Goal: Information Seeking & Learning: Learn about a topic

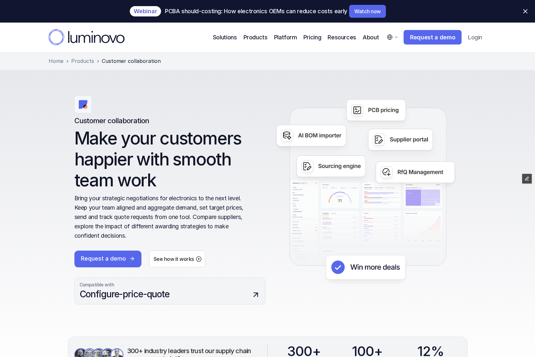
click at [246, 291] on p "Configure-price-quote" at bounding box center [165, 294] width 171 height 13
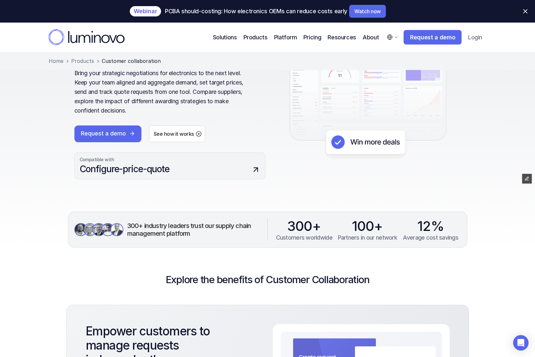
scroll to position [133, 0]
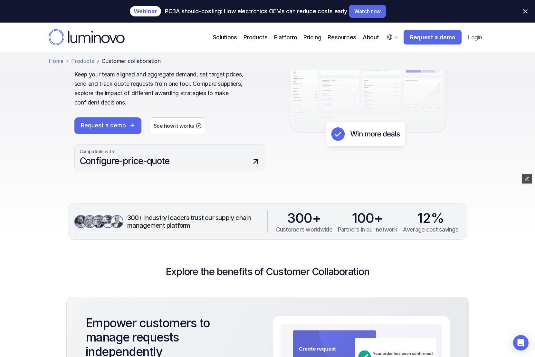
click at [179, 161] on p "Configure-price-quote" at bounding box center [165, 161] width 171 height 13
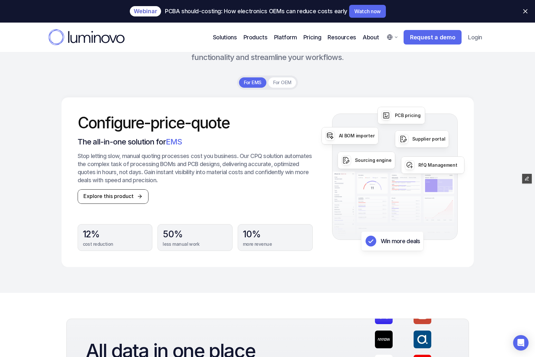
scroll to position [1226, 0]
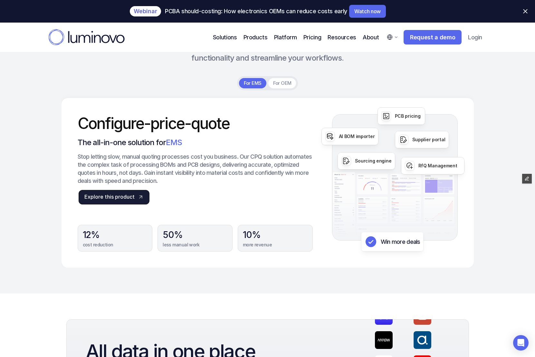
click at [115, 196] on p "Explore this product" at bounding box center [109, 197] width 50 height 6
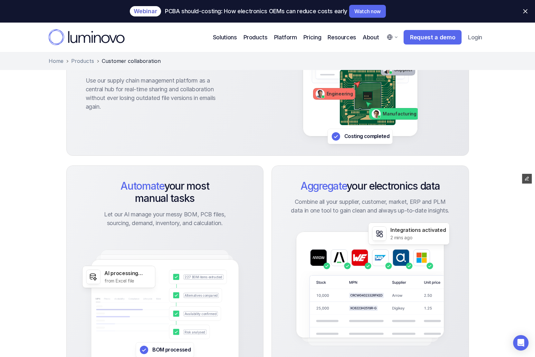
scroll to position [1696, 0]
